Goal: Task Accomplishment & Management: Complete application form

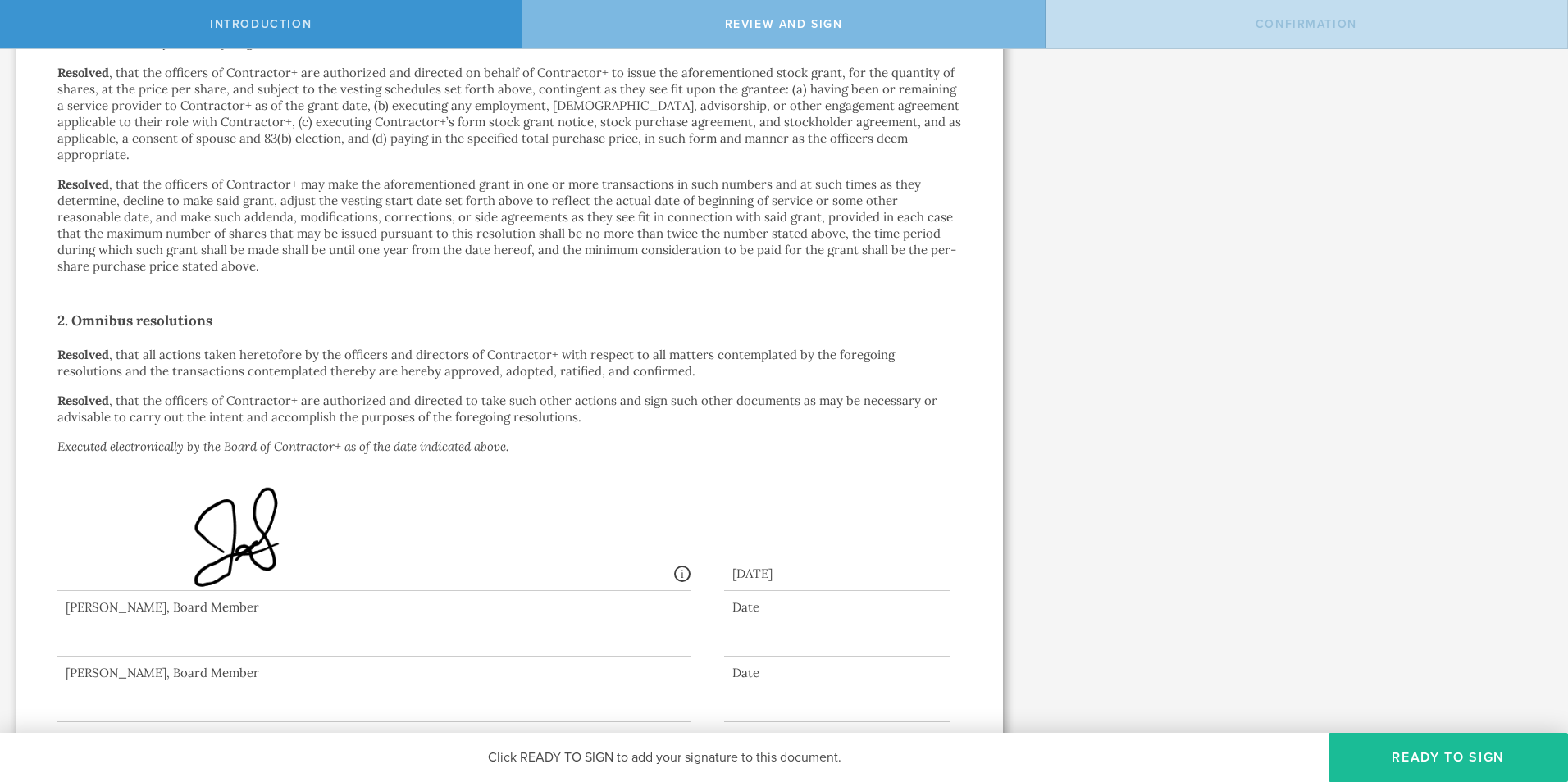
scroll to position [705, 0]
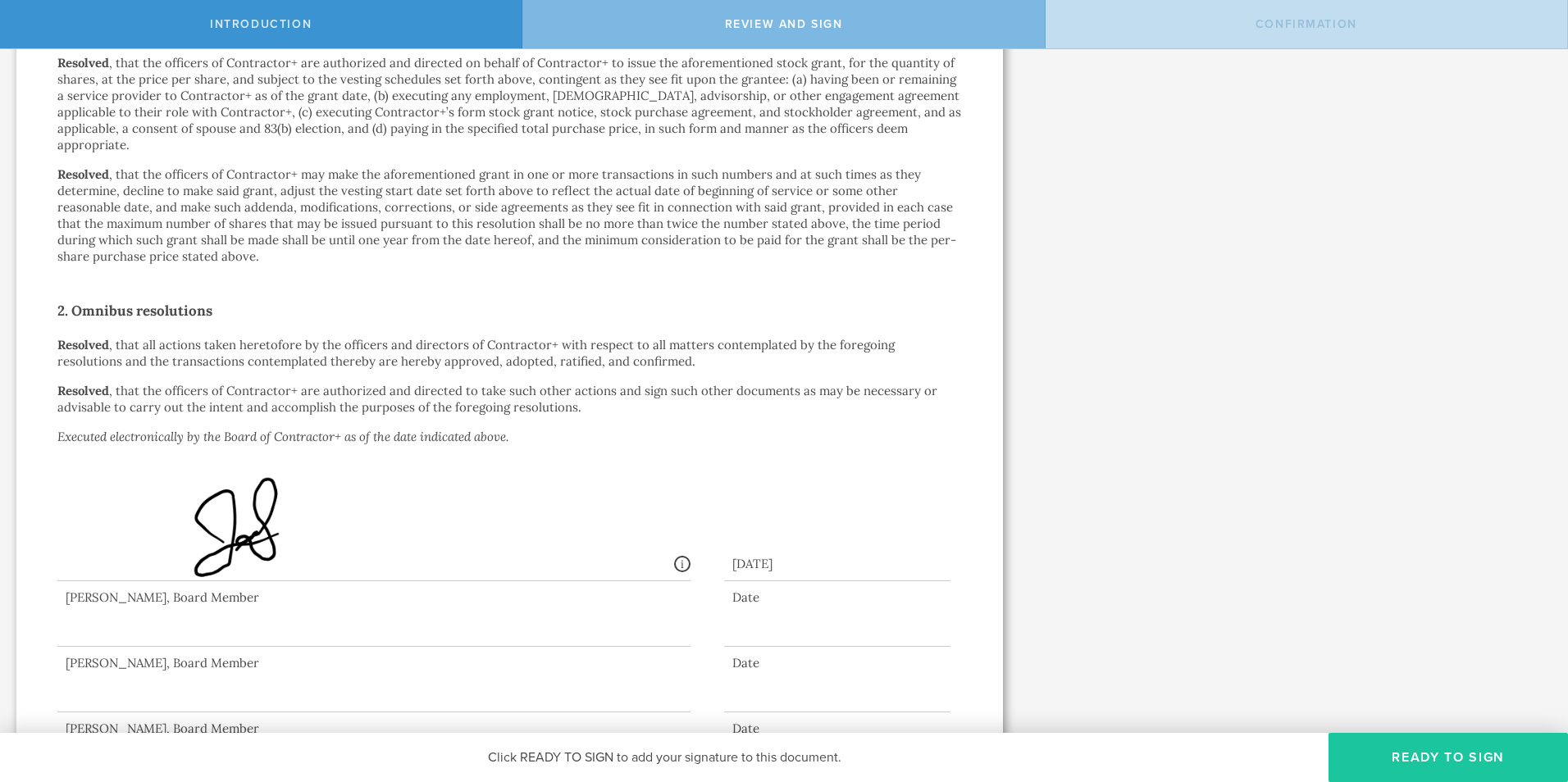
click at [1392, 762] on button "Ready to Sign" at bounding box center [1448, 758] width 240 height 49
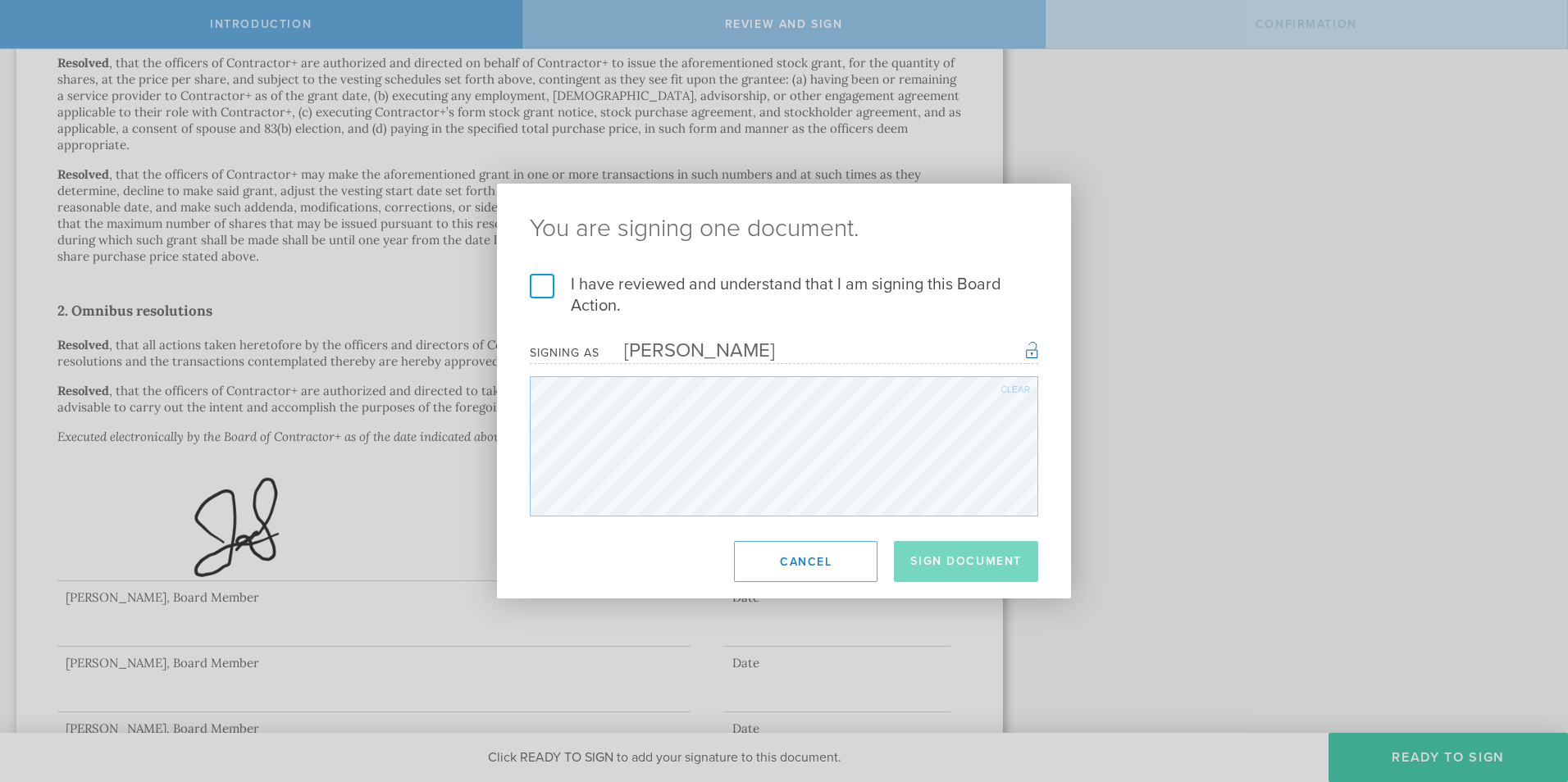
click at [543, 280] on label "I have reviewed and understand that I am signing this Board Action." at bounding box center [783, 296] width 508 height 43
click at [0, 0] on input "I have reviewed and understand that I am signing this Board Action." at bounding box center [0, 0] width 0 height 0
click at [995, 563] on button "Sign Document" at bounding box center [965, 562] width 144 height 41
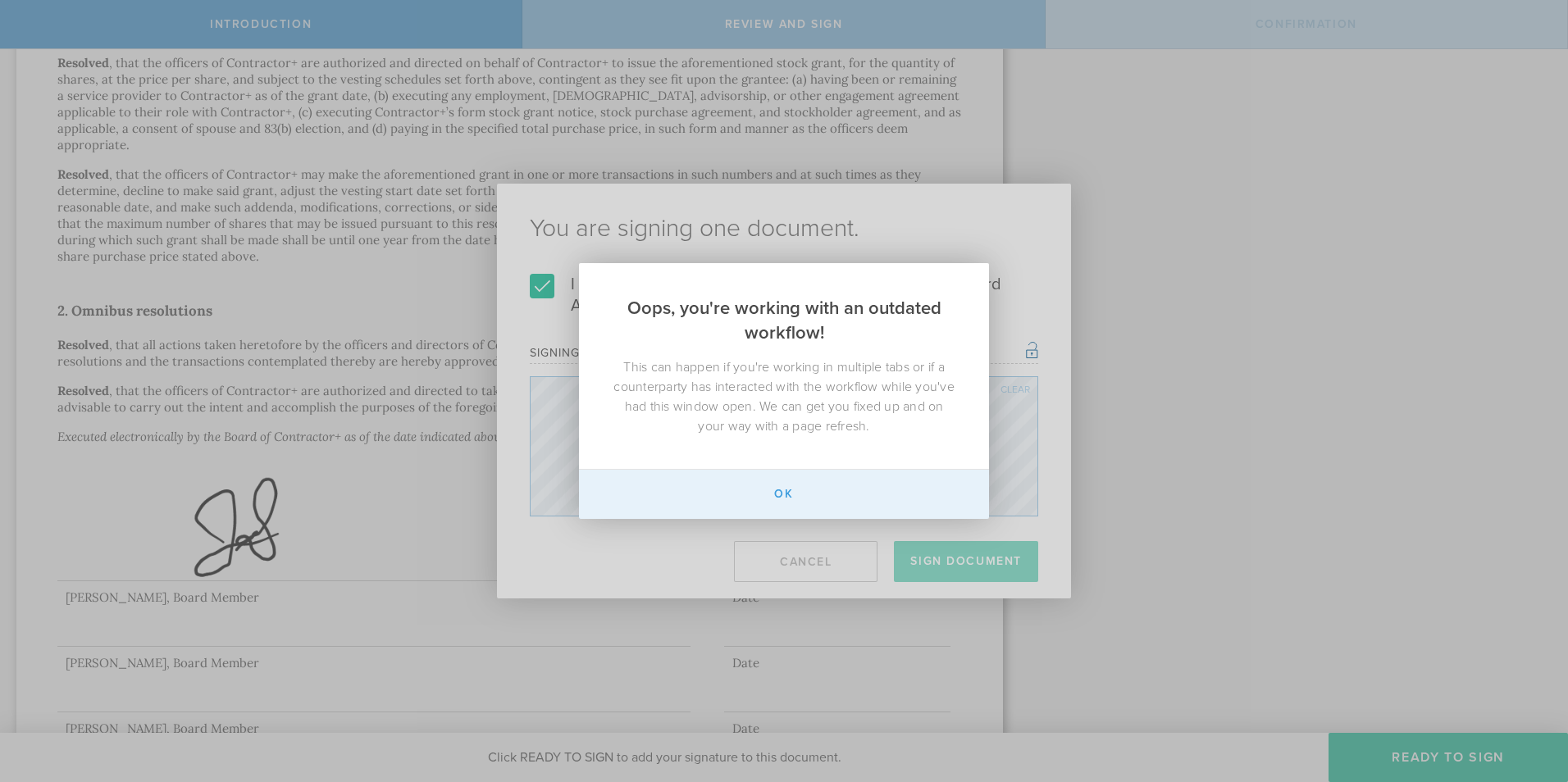
click at [733, 490] on button "Ok" at bounding box center [783, 494] width 410 height 49
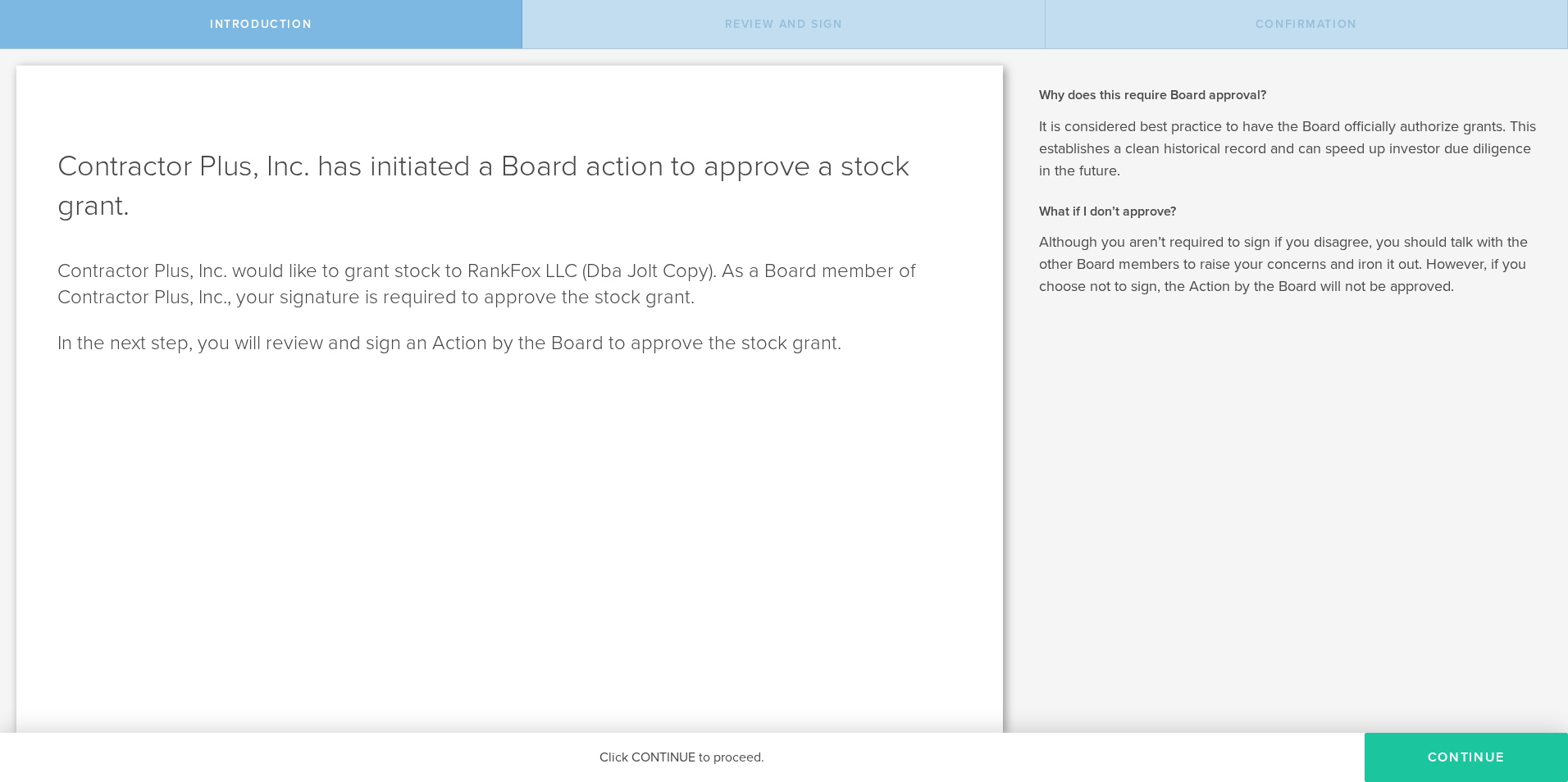
click at [1475, 764] on button "Continue" at bounding box center [1466, 758] width 204 height 49
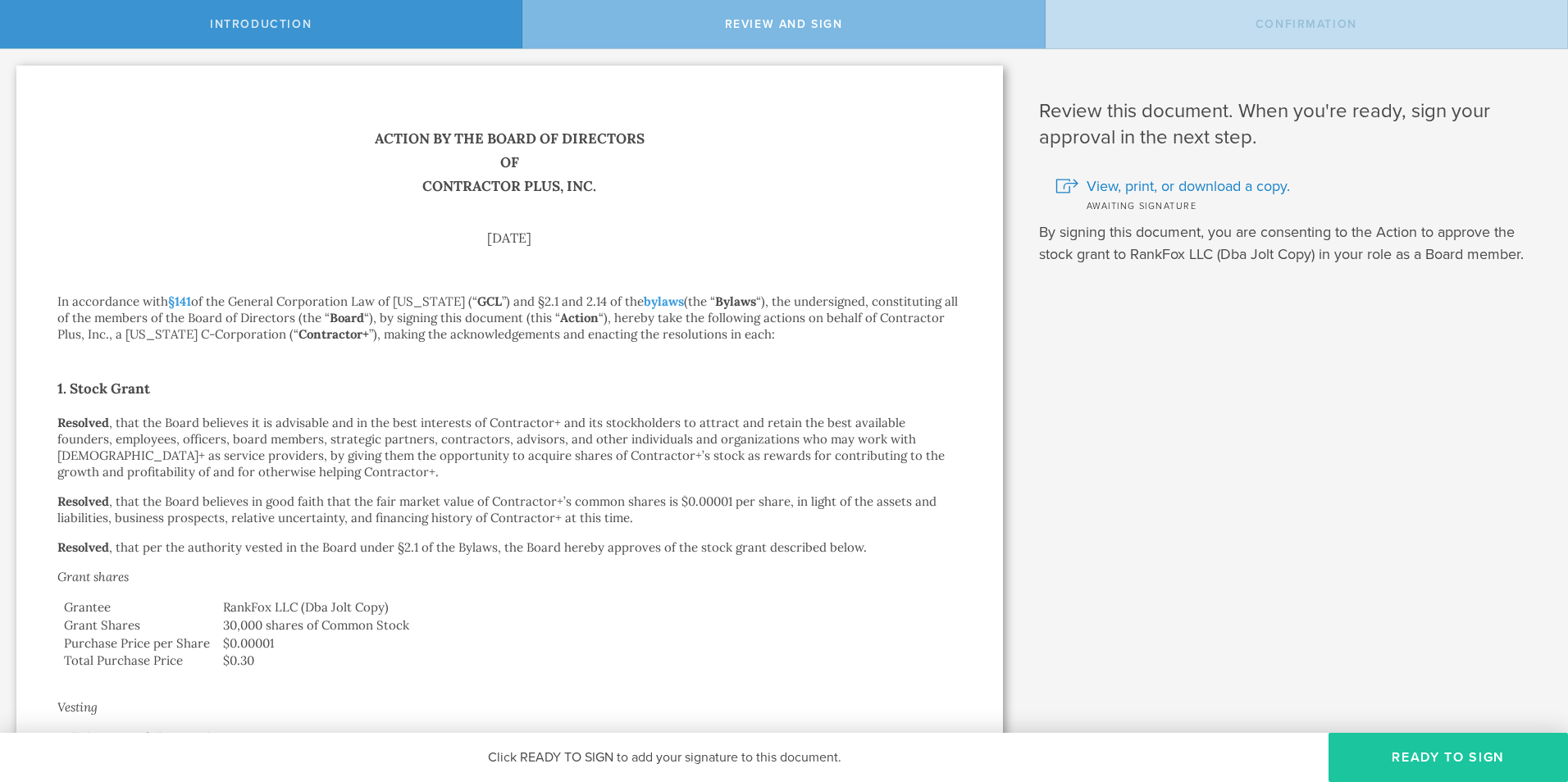
click at [1462, 759] on button "Ready to Sign" at bounding box center [1448, 758] width 240 height 49
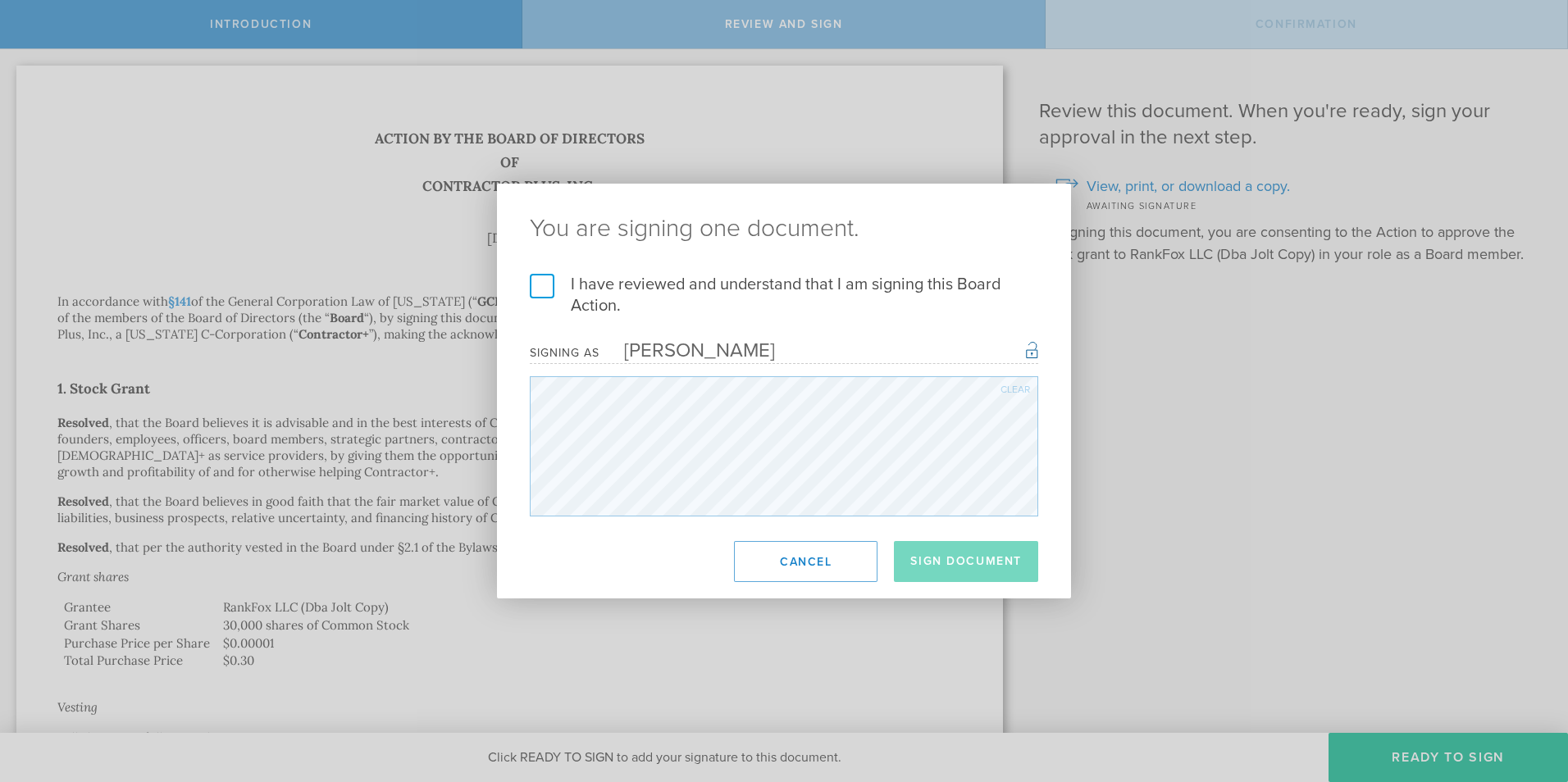
click at [548, 291] on label "I have reviewed and understand that I am signing this Board Action." at bounding box center [783, 296] width 508 height 43
click at [0, 0] on input "I have reviewed and understand that I am signing this Board Action." at bounding box center [0, 0] width 0 height 0
click at [979, 578] on button "Sign Document" at bounding box center [965, 562] width 144 height 41
